Goal: Task Accomplishment & Management: Manage account settings

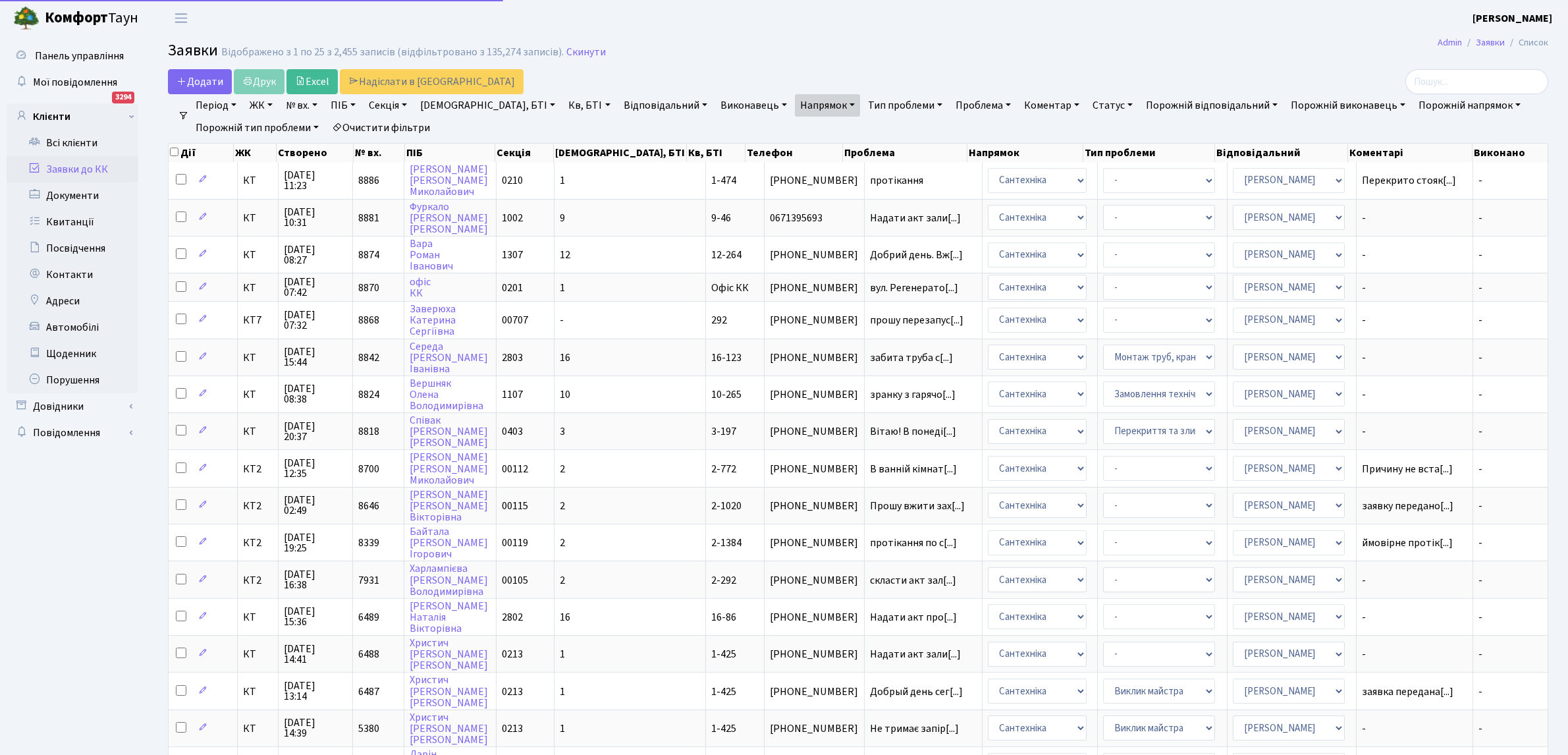
select select "25"
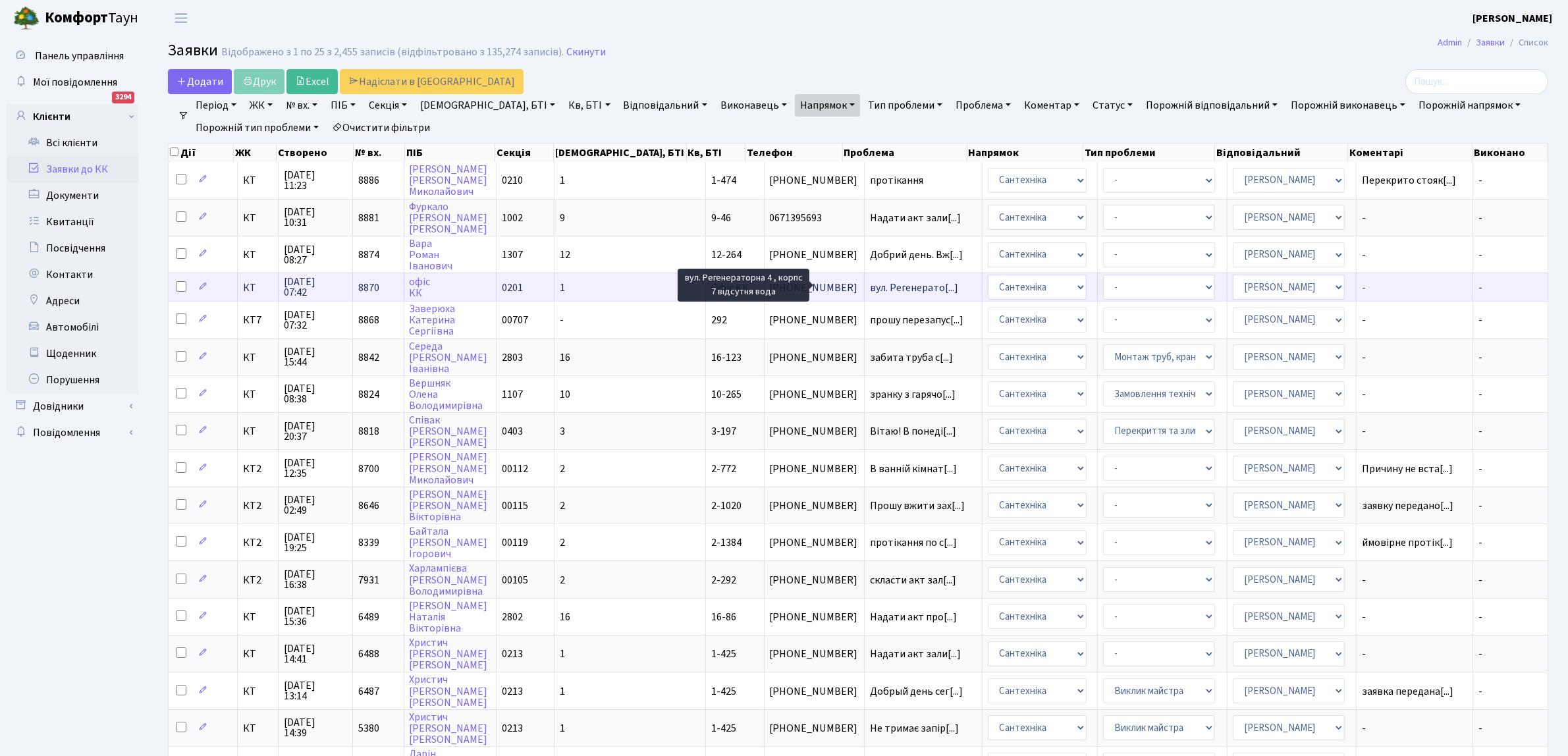
click at [870, 283] on span "вул. Регенерато[...]" at bounding box center [914, 287] width 88 height 14
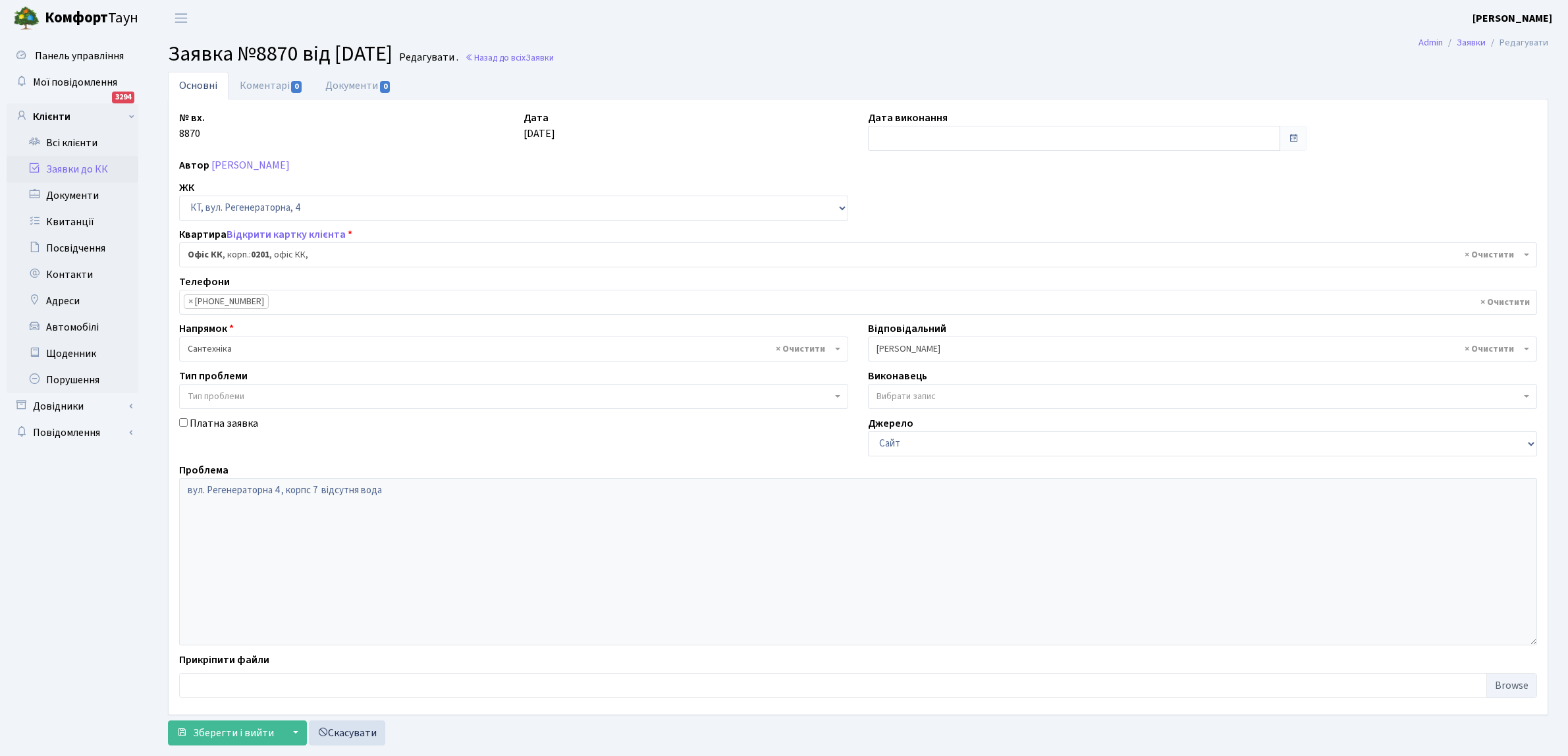
select select "4"
click at [897, 137] on input "text" at bounding box center [1074, 138] width 412 height 25
click at [960, 226] on td "10" at bounding box center [960, 225] width 20 height 20
type input "[DATE]"
click at [236, 728] on span "Зберегти і вийти" at bounding box center [234, 733] width 81 height 14
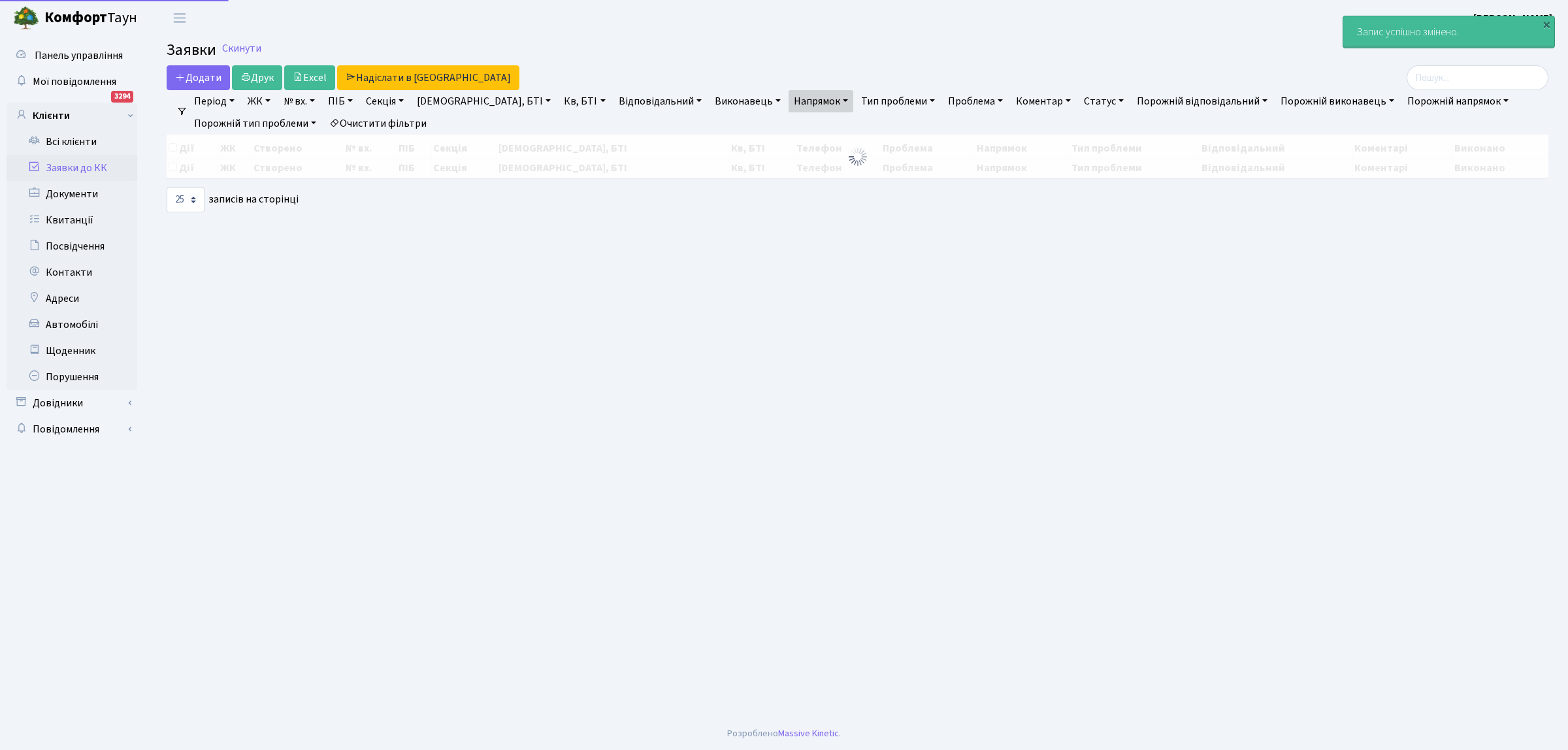
select select "25"
